Goal: Information Seeking & Learning: Learn about a topic

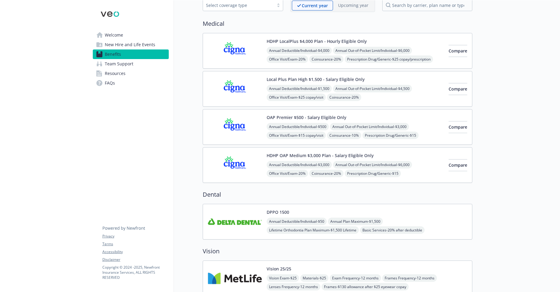
scroll to position [60, 0]
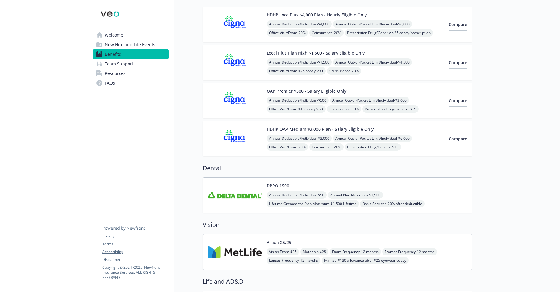
click at [246, 201] on img at bounding box center [235, 196] width 54 height 26
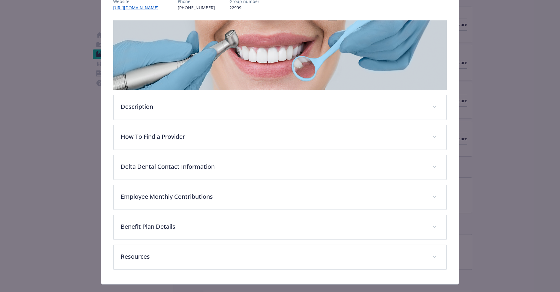
scroll to position [92, 0]
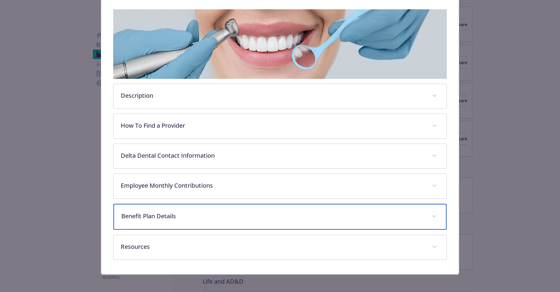
click at [187, 215] on p "Benefit Plan Details" at bounding box center [272, 216] width 303 height 9
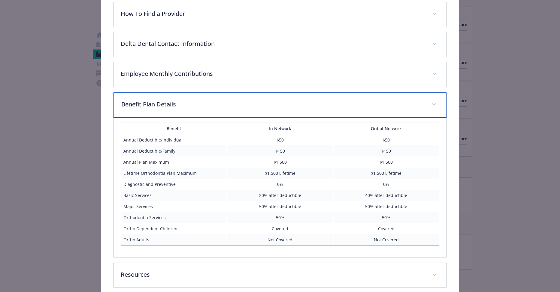
scroll to position [233, 0]
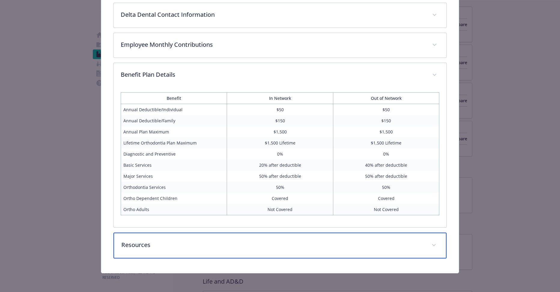
click at [431, 247] on span "details for plan Dental - DPPO 1500 - Dental PPO" at bounding box center [434, 246] width 10 height 10
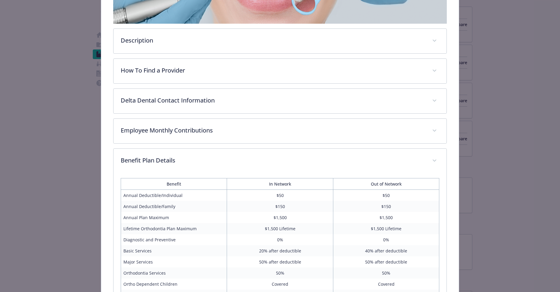
scroll to position [89, 0]
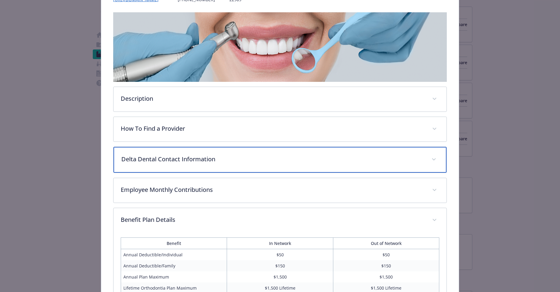
click at [434, 160] on span "details for plan Dental - DPPO 1500 - Dental PPO" at bounding box center [434, 160] width 10 height 10
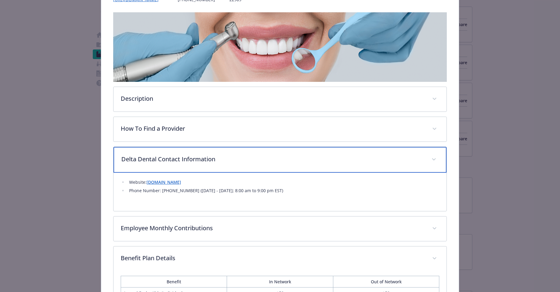
click at [434, 160] on span "details for plan Dental - DPPO 1500 - Dental PPO" at bounding box center [434, 160] width 10 height 10
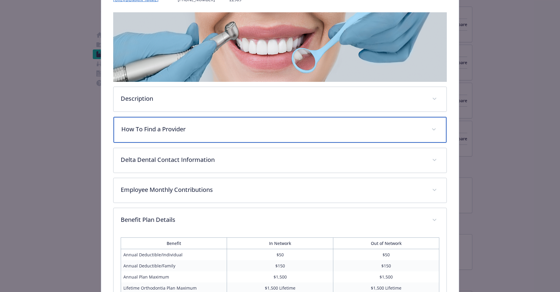
click at [423, 135] on div "How To Find a Provider" at bounding box center [279, 130] width 333 height 26
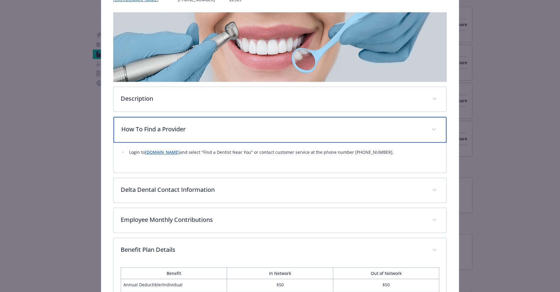
click at [423, 134] on div "How To Find a Provider" at bounding box center [279, 130] width 333 height 26
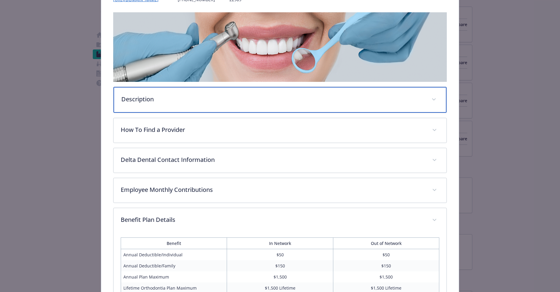
click at [413, 98] on p "Description" at bounding box center [272, 99] width 303 height 9
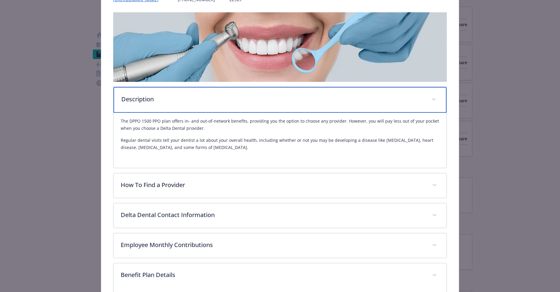
click at [413, 98] on p "Description" at bounding box center [272, 99] width 303 height 9
